Goal: Information Seeking & Learning: Compare options

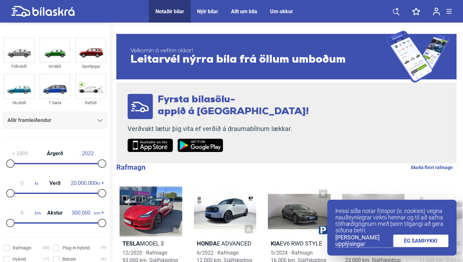
click at [408, 245] on link "ÉG SAMÞYKKI" at bounding box center [421, 241] width 56 height 13
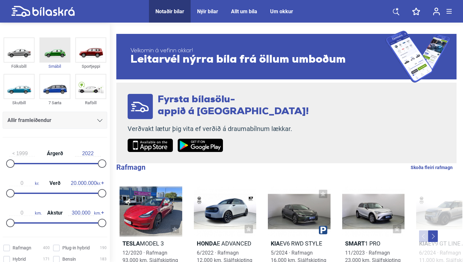
click at [61, 58] on img at bounding box center [55, 50] width 30 height 24
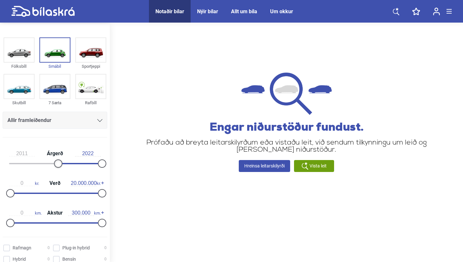
drag, startPoint x: 11, startPoint y: 163, endPoint x: 57, endPoint y: 171, distance: 46.6
click at [57, 171] on div "2011 Árgerð 2022" at bounding box center [55, 158] width 105 height 30
click at [51, 43] on img at bounding box center [55, 50] width 30 height 24
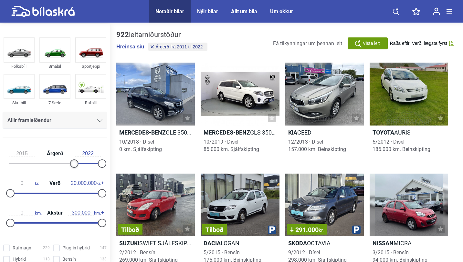
type input "2016"
drag, startPoint x: 55, startPoint y: 165, endPoint x: 72, endPoint y: 166, distance: 17.9
click at [72, 166] on div "2016 Árgerð 2022" at bounding box center [55, 158] width 105 height 30
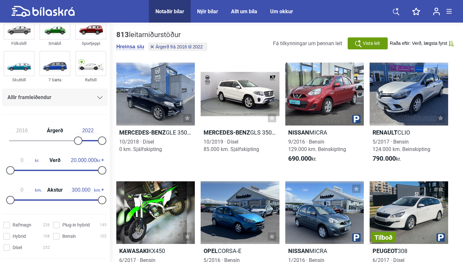
scroll to position [24, 0]
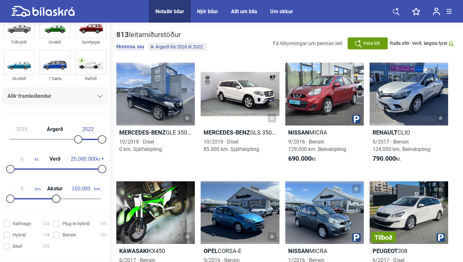
drag, startPoint x: 101, startPoint y: 198, endPoint x: 55, endPoint y: 199, distance: 45.9
click at [55, 199] on div at bounding box center [56, 199] width 8 height 8
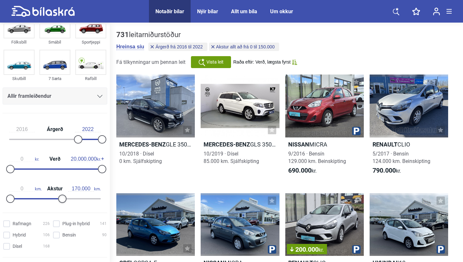
drag, startPoint x: 55, startPoint y: 199, endPoint x: 62, endPoint y: 200, distance: 7.2
click at [62, 200] on div at bounding box center [62, 199] width 8 height 8
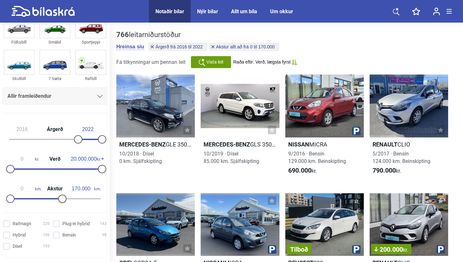
type input "160.000"
click at [60, 201] on div at bounding box center [59, 199] width 8 height 8
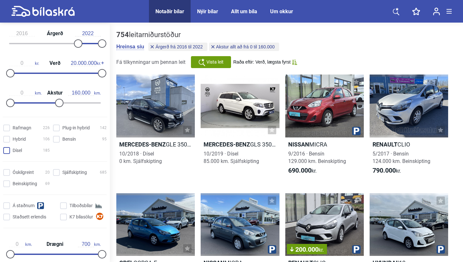
scroll to position [122, 0]
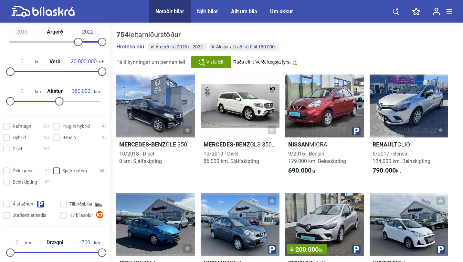
click at [55, 171] on input "Sjálfskipting 685" at bounding box center [81, 171] width 54 height 7
checkbox input "true"
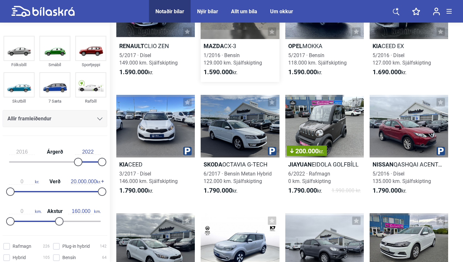
scroll to position [337, 0]
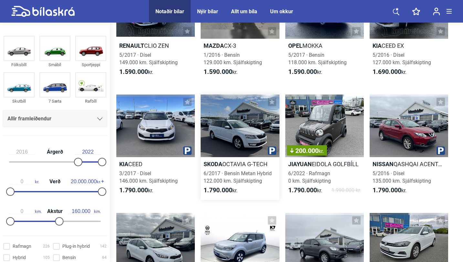
click at [238, 143] on div at bounding box center [240, 126] width 79 height 63
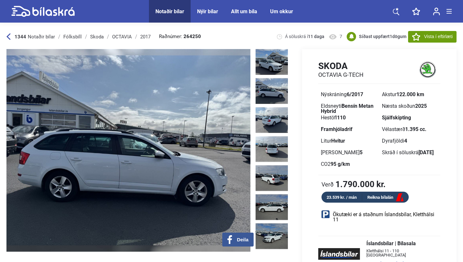
click at [264, 88] on img at bounding box center [272, 91] width 32 height 26
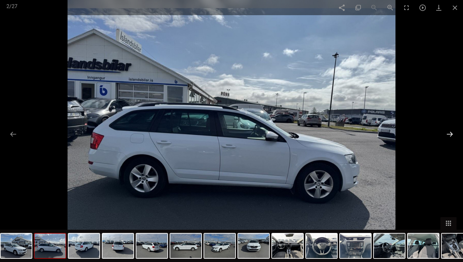
click at [451, 132] on button at bounding box center [450, 134] width 14 height 13
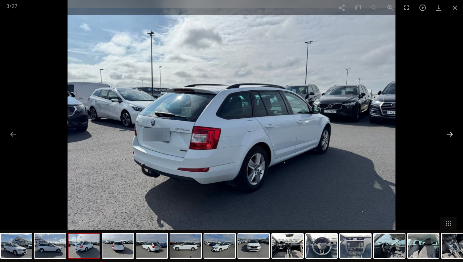
click at [451, 132] on button at bounding box center [450, 134] width 14 height 13
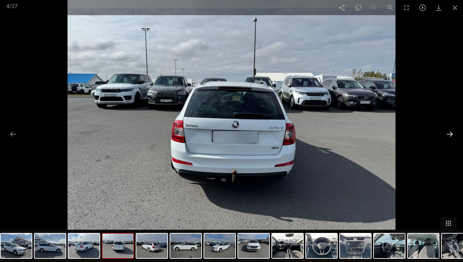
click at [451, 132] on button at bounding box center [450, 134] width 14 height 13
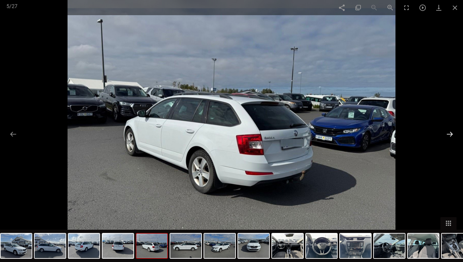
click at [451, 132] on button at bounding box center [450, 134] width 14 height 13
click at [295, 253] on img at bounding box center [287, 246] width 31 height 25
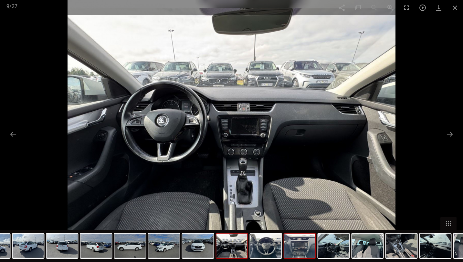
click at [295, 252] on img at bounding box center [299, 246] width 31 height 25
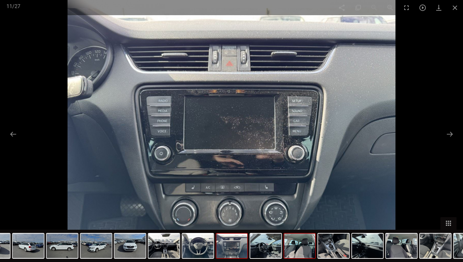
click at [299, 251] on img at bounding box center [299, 246] width 31 height 25
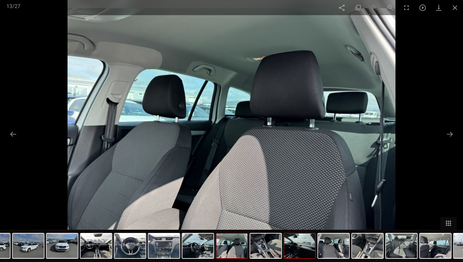
click at [299, 251] on img at bounding box center [299, 246] width 31 height 25
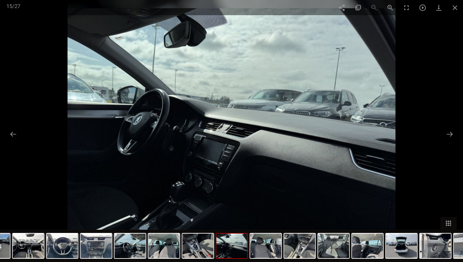
click at [299, 251] on img at bounding box center [299, 246] width 31 height 25
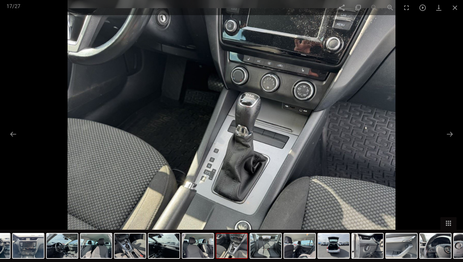
scroll to position [337, 0]
click at [457, 8] on span at bounding box center [455, 7] width 16 height 15
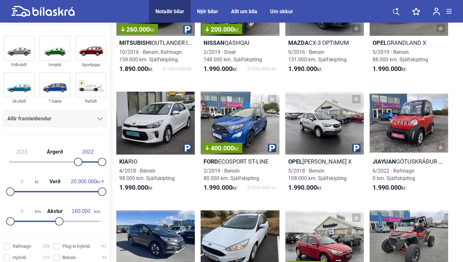
scroll to position [816, 0]
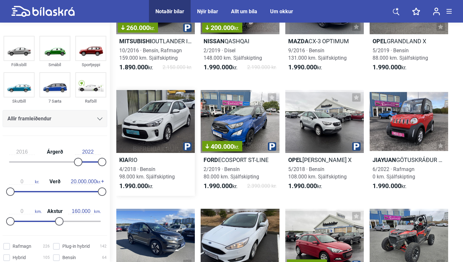
click at [158, 134] on div at bounding box center [155, 121] width 79 height 63
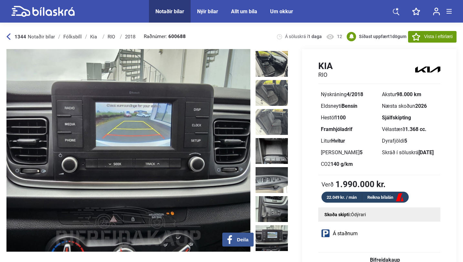
scroll to position [523, 0]
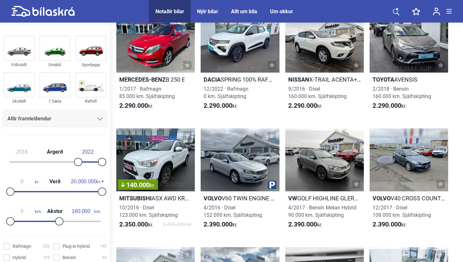
scroll to position [1967, 0]
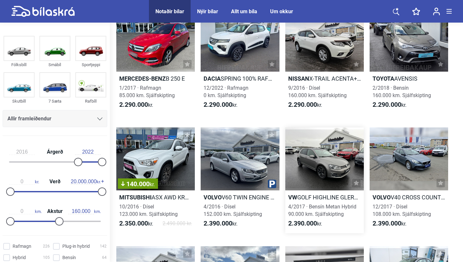
click at [327, 167] on div at bounding box center [324, 159] width 79 height 63
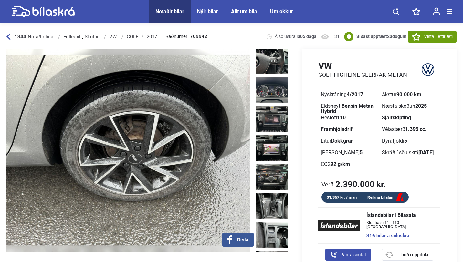
scroll to position [685, 0]
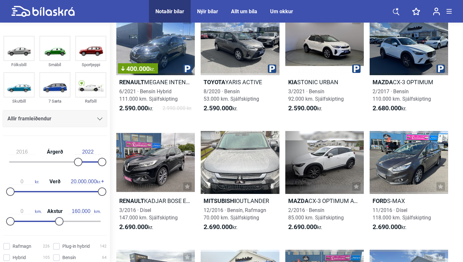
scroll to position [3232, 0]
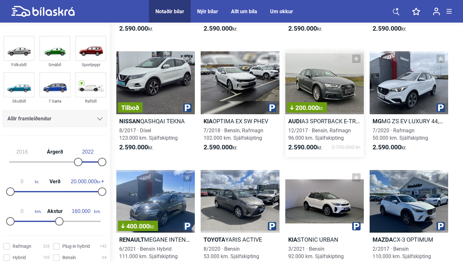
click at [336, 88] on div "200.000 kr." at bounding box center [324, 82] width 79 height 63
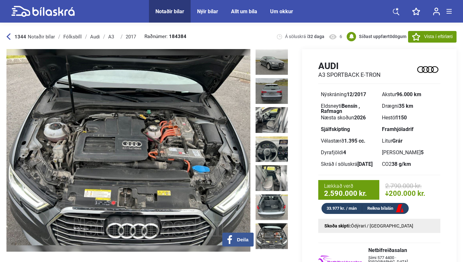
scroll to position [10, 0]
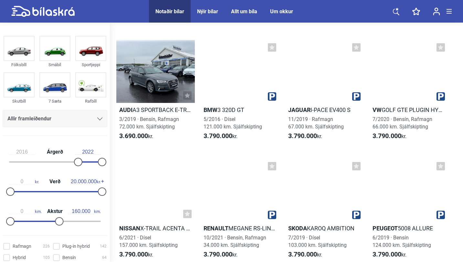
scroll to position [8234, 0]
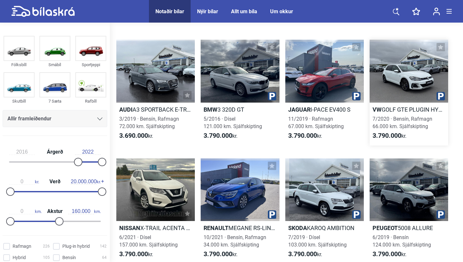
click at [381, 94] on div at bounding box center [409, 71] width 79 height 63
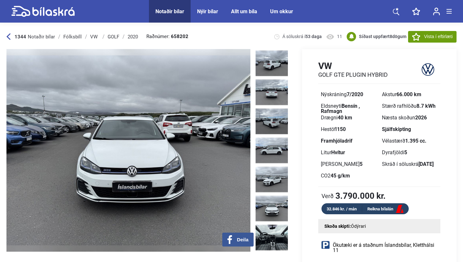
scroll to position [59, 0]
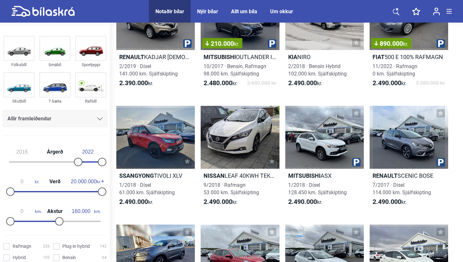
scroll to position [1603, 0]
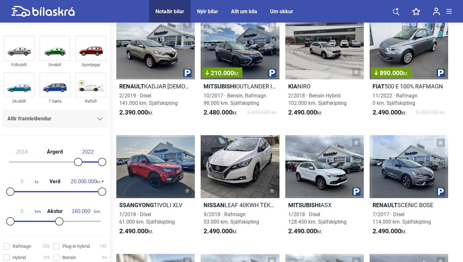
checkbox input "false"
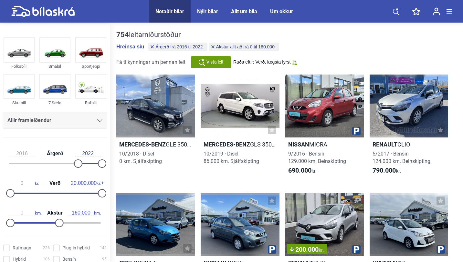
type input "170.000"
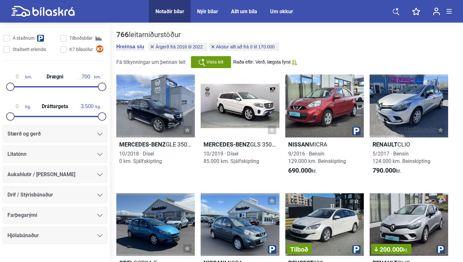
scroll to position [289, 0]
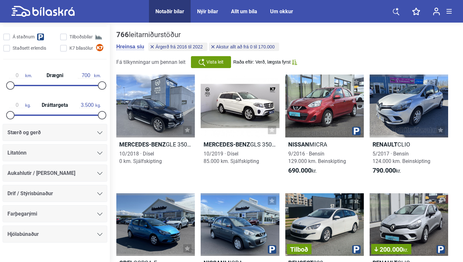
click at [87, 177] on div "Aukahlutir / [PERSON_NAME]" at bounding box center [54, 173] width 95 height 9
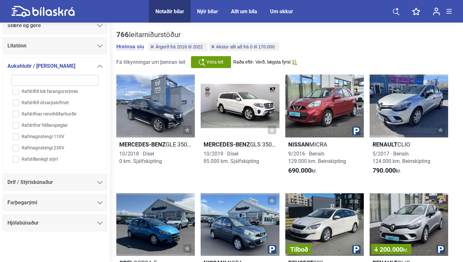
scroll to position [910, 0]
click at [72, 209] on div "Farþegarými" at bounding box center [55, 202] width 105 height 17
click at [85, 205] on div "Farþegarými" at bounding box center [54, 202] width 95 height 9
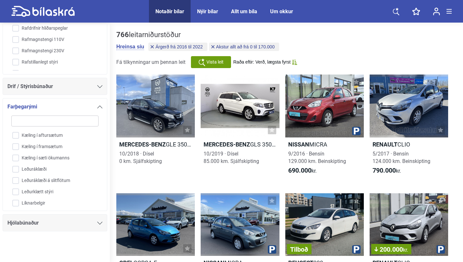
scroll to position [273, 0]
click at [17, 172] on input "Leðuráklæði" at bounding box center [51, 168] width 88 height 11
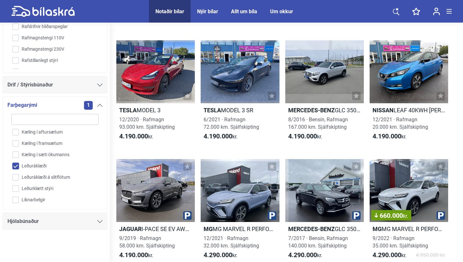
scroll to position [2656, 0]
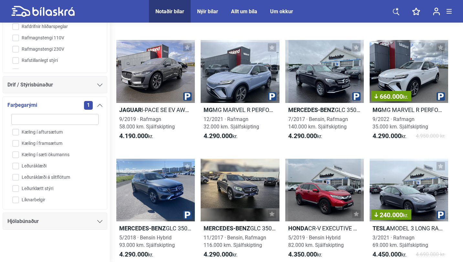
checkbox input "false"
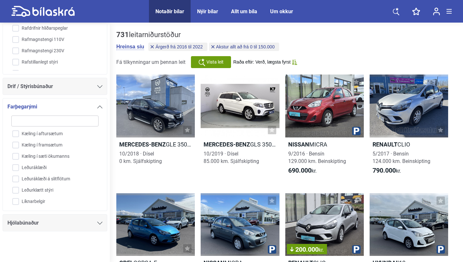
type input "300.000"
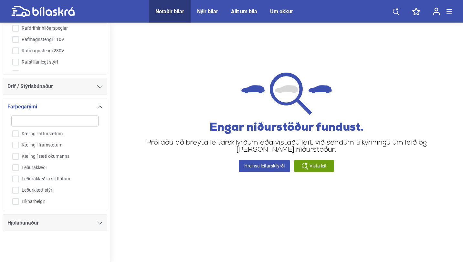
type input "1999"
